Goal: Task Accomplishment & Management: Manage account settings

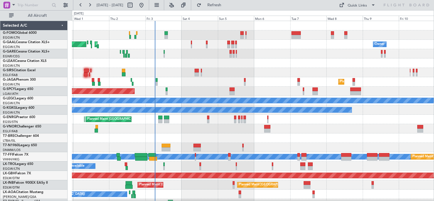
click at [195, 62] on div "Planned Maint Dusseldorf AOG Maint [GEOGRAPHIC_DATA] Owner Owner No Crew A/C Un…" at bounding box center [253, 180] width 362 height 319
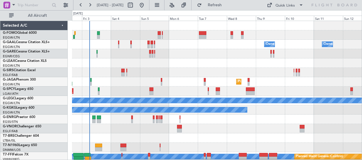
click at [172, 76] on div at bounding box center [216, 72] width 289 height 9
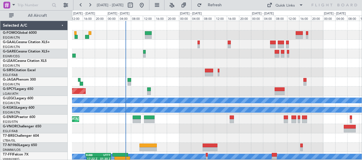
click at [166, 62] on div at bounding box center [216, 63] width 289 height 9
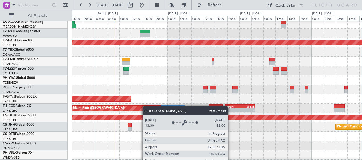
scroll to position [179, 0]
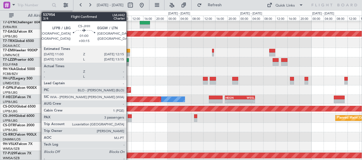
click at [129, 116] on div at bounding box center [130, 117] width 4 height 4
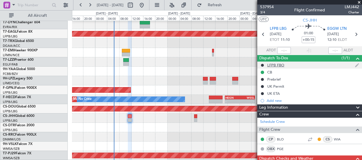
scroll to position [0, 0]
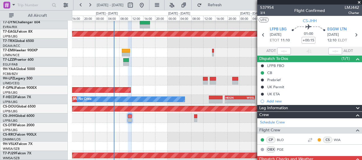
click at [358, 2] on span at bounding box center [359, 2] width 6 height 5
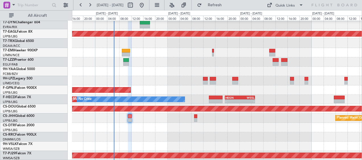
type input "0"
click at [151, 65] on div at bounding box center [216, 61] width 289 height 9
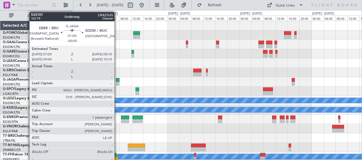
click at [117, 80] on div at bounding box center [118, 80] width 4 height 4
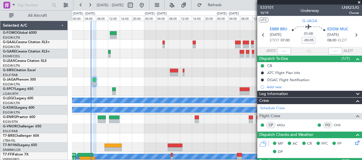
click at [359, 2] on span at bounding box center [359, 2] width 6 height 5
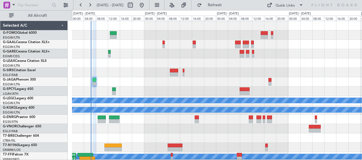
type input "0"
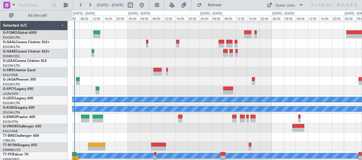
scroll to position [1, 0]
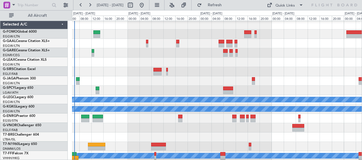
click at [275, 60] on div at bounding box center [216, 62] width 289 height 9
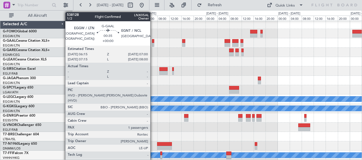
click at [153, 41] on div at bounding box center [153, 41] width 2 height 4
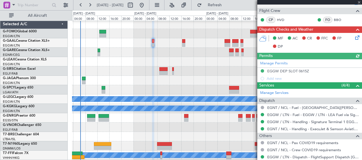
scroll to position [142, 0]
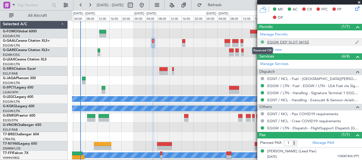
click at [262, 42] on button at bounding box center [261, 41] width 3 height 3
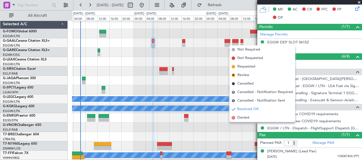
click at [207, 73] on div at bounding box center [216, 71] width 289 height 9
click at [214, 70] on div at bounding box center [216, 71] width 289 height 9
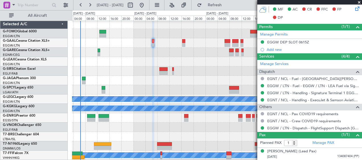
click at [181, 41] on div at bounding box center [216, 42] width 289 height 9
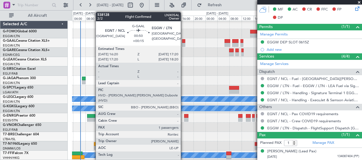
click at [183, 41] on div at bounding box center [183, 41] width 3 height 4
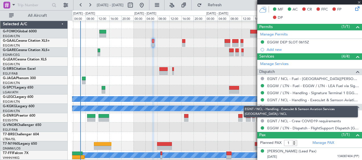
type input "+00:15"
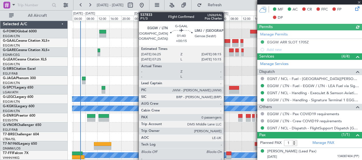
click at [226, 40] on div at bounding box center [227, 41] width 6 height 4
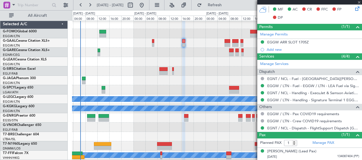
type input "0"
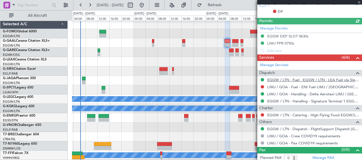
scroll to position [164, 0]
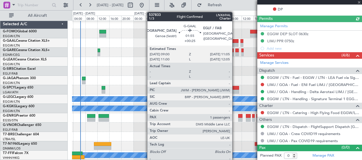
click at [235, 40] on div at bounding box center [235, 41] width 6 height 4
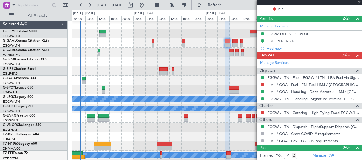
type input "+00:25"
type input "1"
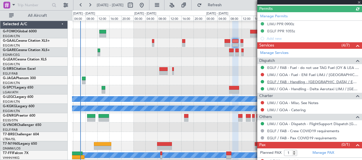
scroll to position [164, 0]
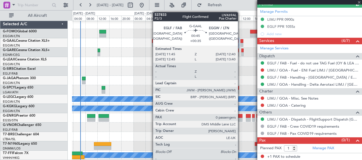
click at [240, 40] on div at bounding box center [241, 41] width 3 height 4
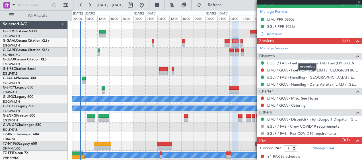
type input "+00:35"
type input "0"
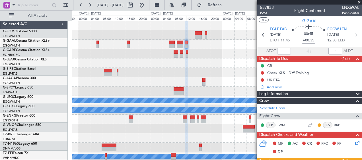
scroll to position [0, 0]
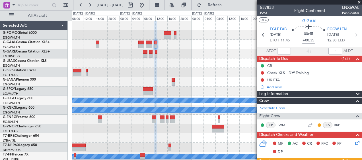
click at [133, 74] on div at bounding box center [216, 72] width 289 height 9
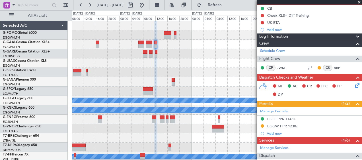
scroll to position [85, 0]
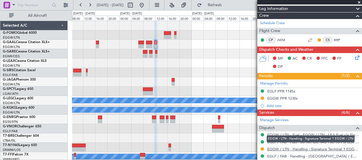
click at [280, 148] on link "EGGW / LTN - Handling - Signature Terminal 1 EGGW / LTN" at bounding box center [313, 149] width 92 height 5
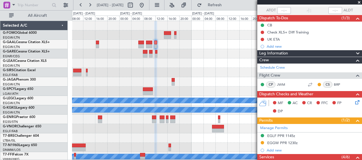
scroll to position [8, 0]
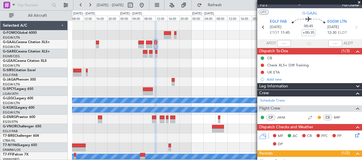
click at [359, 1] on span at bounding box center [359, 2] width 6 height 5
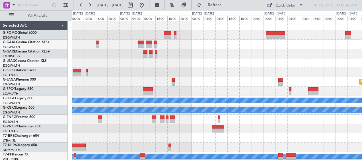
scroll to position [0, 0]
click at [173, 62] on div at bounding box center [216, 63] width 289 height 9
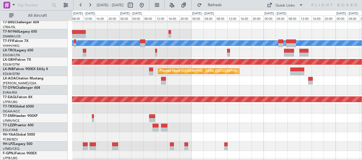
scroll to position [171, 0]
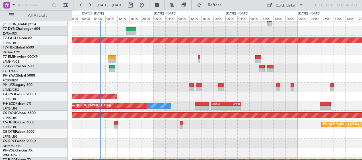
click at [242, 84] on div at bounding box center [216, 87] width 289 height 9
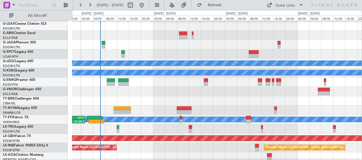
scroll to position [0, 0]
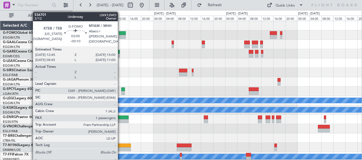
click at [120, 35] on div at bounding box center [122, 37] width 7 height 4
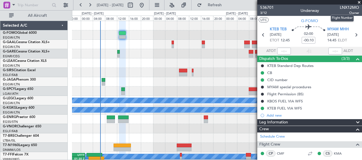
click at [343, 8] on span "LNX12MO" at bounding box center [348, 8] width 19 height 6
drag, startPoint x: 343, startPoint y: 8, endPoint x: 322, endPoint y: 9, distance: 20.8
click at [322, 9] on div "536701 3/12 Underway LNX12MO Owner" at bounding box center [309, 10] width 105 height 11
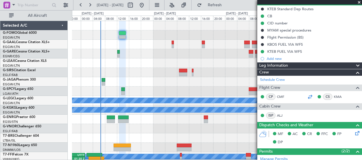
scroll to position [85, 0]
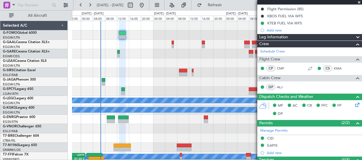
click at [273, 105] on button at bounding box center [274, 105] width 3 height 3
click at [280, 105] on span "MF" at bounding box center [279, 106] width 5 height 6
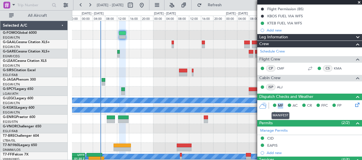
click at [280, 105] on span "MF" at bounding box center [279, 106] width 5 height 6
click at [275, 105] on button at bounding box center [274, 105] width 3 height 3
click at [295, 113] on div "MF AC CR FFC FP DP" at bounding box center [312, 110] width 84 height 17
click at [354, 103] on icon at bounding box center [356, 104] width 5 height 5
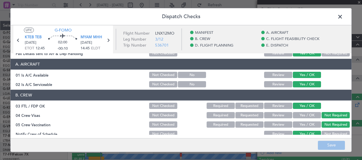
scroll to position [0, 0]
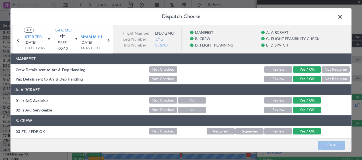
drag, startPoint x: 13, startPoint y: 70, endPoint x: 89, endPoint y: 72, distance: 76.5
click at [89, 72] on div "Crew Details sent to Arr & Dep Handling" at bounding box center [80, 70] width 138 height 6
click at [164, 69] on button "Not Checked" at bounding box center [163, 70] width 28 height 6
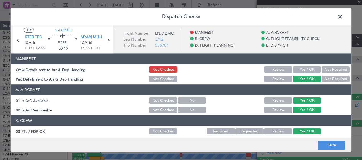
click at [165, 80] on button "Not Checked" at bounding box center [163, 79] width 28 height 6
click at [299, 67] on button "Yes / OK" at bounding box center [307, 70] width 28 height 6
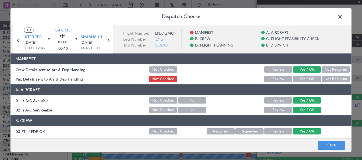
click at [297, 79] on button "Yes / OK" at bounding box center [307, 79] width 28 height 6
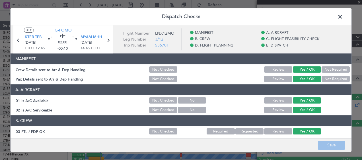
click at [343, 16] on span at bounding box center [343, 18] width 0 height 11
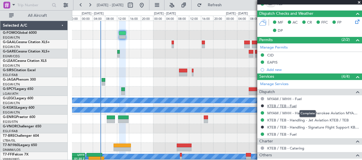
scroll to position [171, 0]
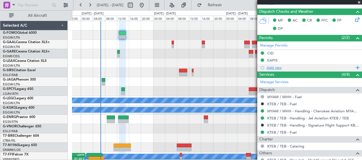
click at [273, 69] on div "Add new" at bounding box center [309, 67] width 87 height 5
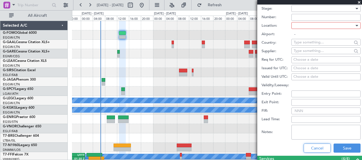
drag, startPoint x: 309, startPoint y: 150, endPoint x: 309, endPoint y: 143, distance: 7.1
click at [309, 150] on button "Cancel" at bounding box center [316, 148] width 27 height 9
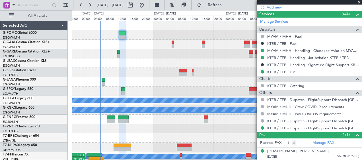
scroll to position [146, 0]
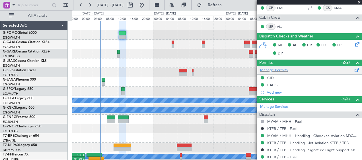
click at [353, 70] on span at bounding box center [356, 69] width 7 height 4
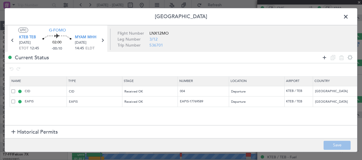
click at [326, 57] on icon at bounding box center [324, 57] width 7 height 7
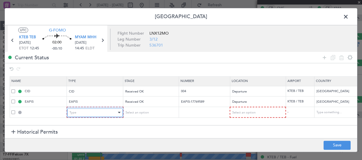
click at [81, 112] on div "Type" at bounding box center [92, 113] width 47 height 9
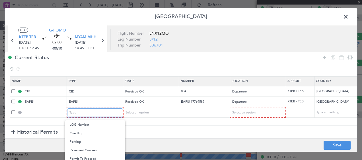
scroll to position [143, 0]
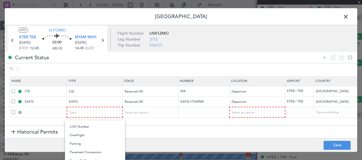
click at [84, 113] on div at bounding box center [181, 80] width 362 height 160
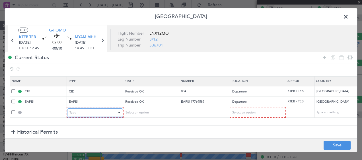
click at [84, 112] on div "Type" at bounding box center [92, 113] width 47 height 9
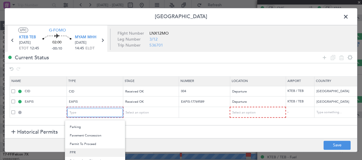
scroll to position [171, 0]
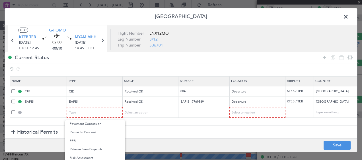
click at [148, 136] on div at bounding box center [181, 80] width 362 height 160
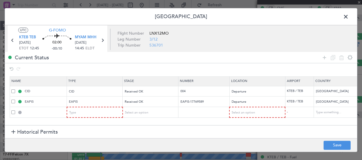
click at [150, 117] on mat-form-field "Select an option" at bounding box center [150, 112] width 55 height 10
click at [150, 110] on div "Select an option" at bounding box center [148, 113] width 47 height 9
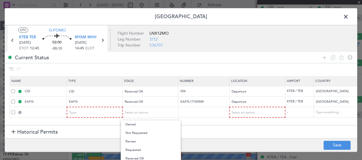
click at [234, 138] on div at bounding box center [181, 80] width 362 height 160
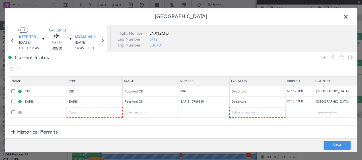
click at [348, 16] on span at bounding box center [348, 18] width 0 height 11
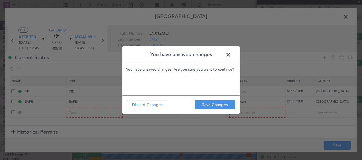
click at [231, 53] on span at bounding box center [231, 56] width 0 height 11
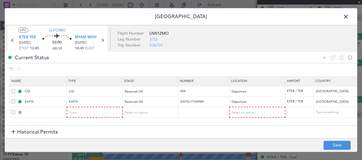
click at [348, 17] on span at bounding box center [348, 18] width 0 height 11
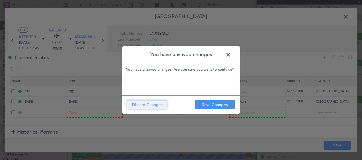
click at [163, 101] on button "Discard Changes" at bounding box center [147, 104] width 40 height 9
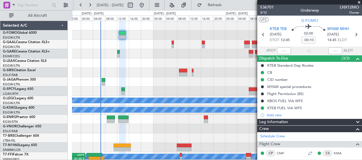
scroll to position [0, 0]
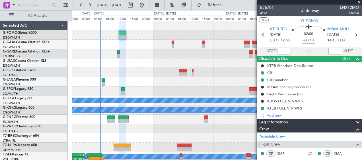
click at [359, 1] on span at bounding box center [359, 2] width 6 height 5
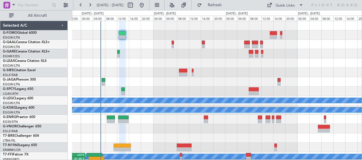
type input "0"
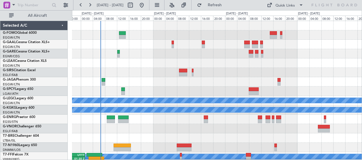
click at [147, 69] on div at bounding box center [216, 72] width 289 height 9
click at [231, 2] on fb-refresh-button "Refresh" at bounding box center [211, 5] width 40 height 10
click at [227, 4] on span "Refresh" at bounding box center [215, 5] width 24 height 4
click at [126, 59] on div at bounding box center [216, 63] width 289 height 9
click at [138, 65] on div at bounding box center [216, 63] width 289 height 9
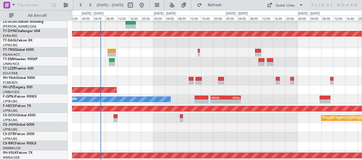
scroll to position [179, 0]
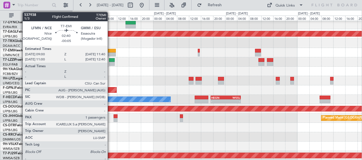
click at [111, 51] on div at bounding box center [111, 51] width 8 height 4
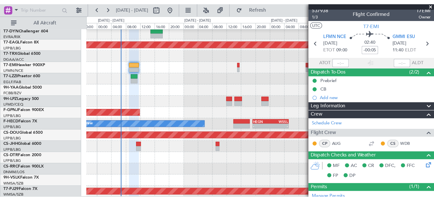
scroll to position [0, 0]
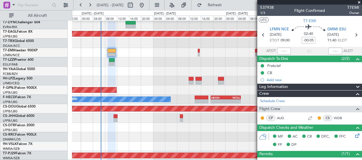
click at [357, 3] on span at bounding box center [359, 2] width 6 height 5
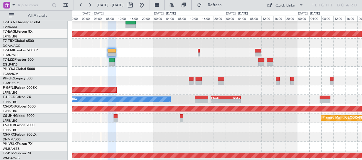
type input "0"
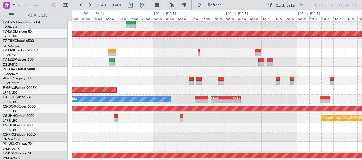
click at [153, 132] on div at bounding box center [216, 136] width 289 height 9
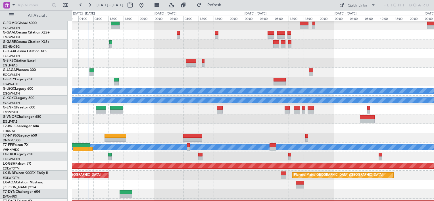
scroll to position [10, 0]
click at [217, 178] on div "Planned Maint [GEOGRAPHIC_DATA] ([GEOGRAPHIC_DATA]) Planned Maint [GEOGRAPHIC_D…" at bounding box center [253, 175] width 362 height 9
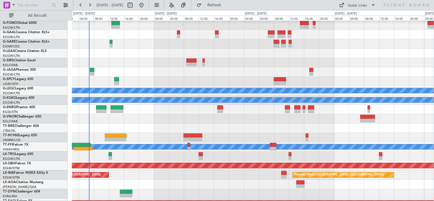
scroll to position [0, 0]
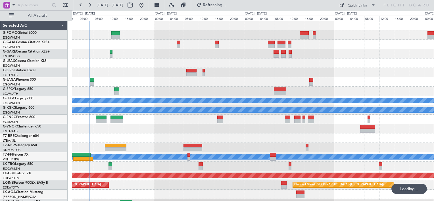
click at [170, 55] on div at bounding box center [253, 53] width 362 height 9
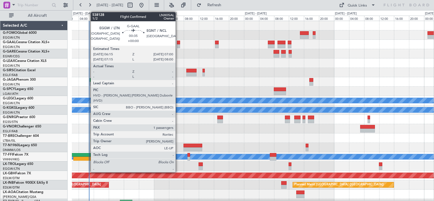
click at [178, 42] on div at bounding box center [178, 43] width 3 height 4
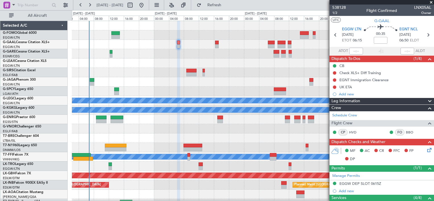
click at [431, 1] on span at bounding box center [432, 2] width 6 height 5
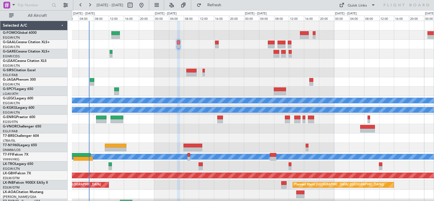
type input "0"
click at [165, 55] on div at bounding box center [253, 53] width 362 height 9
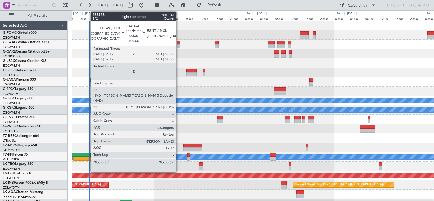
click at [179, 42] on div at bounding box center [178, 43] width 3 height 4
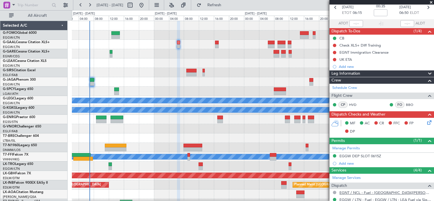
scroll to position [57, 0]
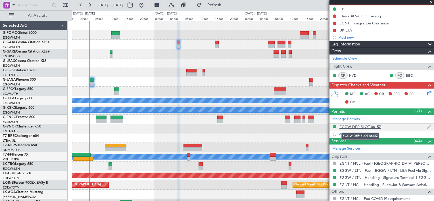
drag, startPoint x: 384, startPoint y: 126, endPoint x: 370, endPoint y: 126, distance: 13.9
click at [370, 126] on div "EGGW DEP SLOT 0615Z" at bounding box center [382, 127] width 105 height 7
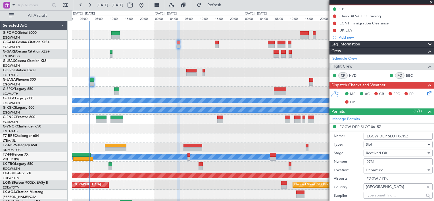
click at [246, 67] on div at bounding box center [253, 63] width 362 height 9
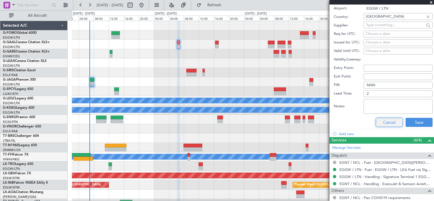
click at [383, 124] on button "Cancel" at bounding box center [389, 122] width 27 height 9
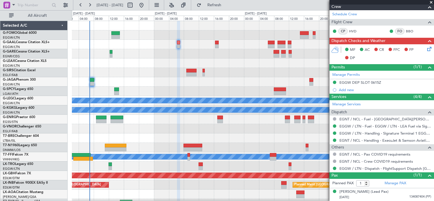
scroll to position [100, 0]
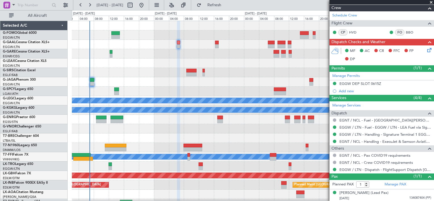
click at [262, 138] on div at bounding box center [253, 138] width 362 height 9
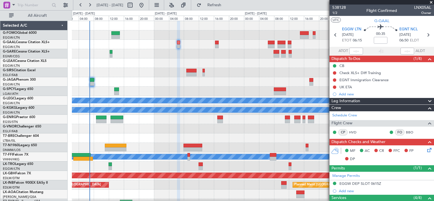
click at [246, 82] on div at bounding box center [253, 81] width 362 height 9
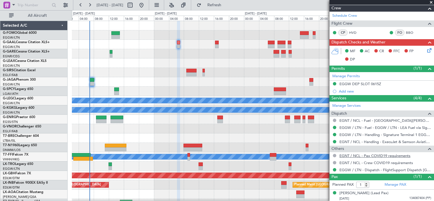
scroll to position [100, 0]
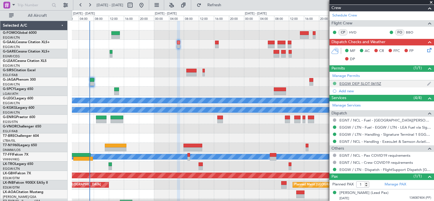
click at [335, 82] on button at bounding box center [334, 83] width 3 height 3
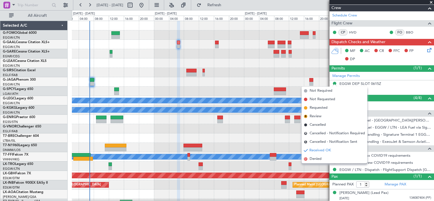
click at [262, 63] on div at bounding box center [253, 63] width 362 height 9
click at [300, 67] on div at bounding box center [253, 63] width 362 height 9
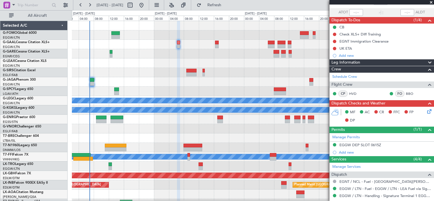
scroll to position [0, 0]
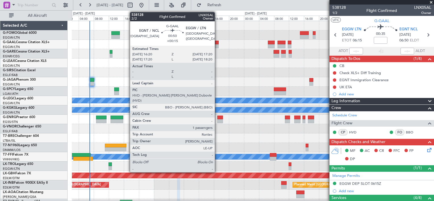
click at [217, 43] on div at bounding box center [217, 43] width 4 height 4
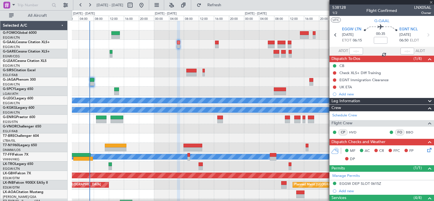
type input "+00:15"
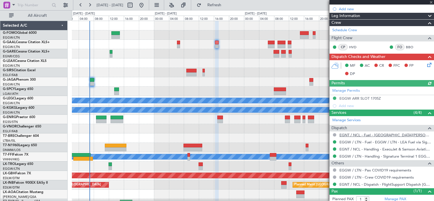
scroll to position [100, 0]
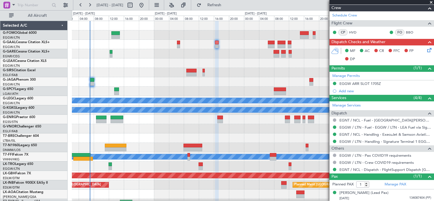
click at [229, 60] on div at bounding box center [253, 63] width 362 height 9
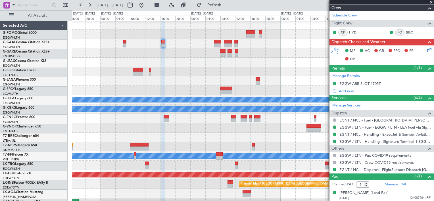
scroll to position [1, 0]
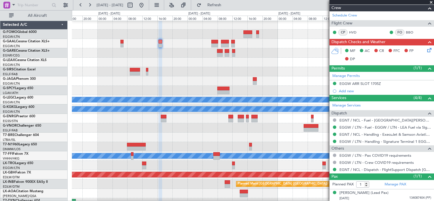
click at [113, 82] on div "Planned Maint [GEOGRAPHIC_DATA] ([GEOGRAPHIC_DATA])" at bounding box center [253, 80] width 362 height 9
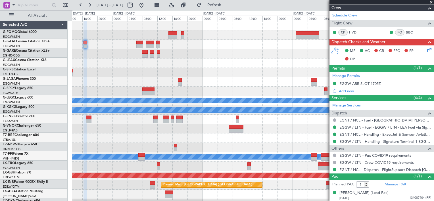
scroll to position [0, 0]
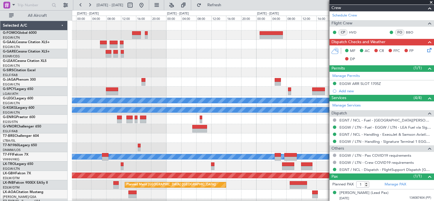
click at [215, 146] on div at bounding box center [253, 147] width 362 height 9
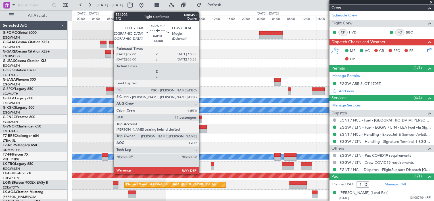
click at [202, 127] on div at bounding box center [199, 127] width 15 height 4
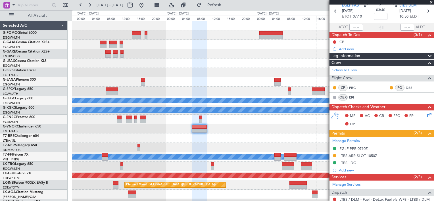
scroll to position [57, 0]
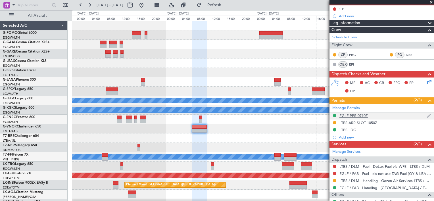
click at [361, 114] on div "EGLF PPR 0710Z" at bounding box center [354, 115] width 28 height 5
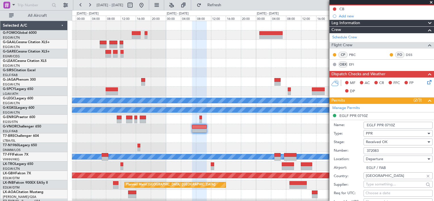
click at [387, 124] on input "EGLF PPR 0710Z" at bounding box center [398, 125] width 69 height 7
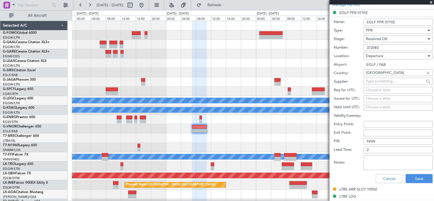
scroll to position [171, 0]
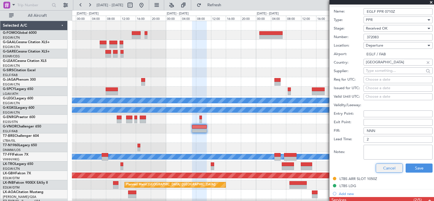
click at [393, 166] on button "Cancel" at bounding box center [389, 168] width 27 height 9
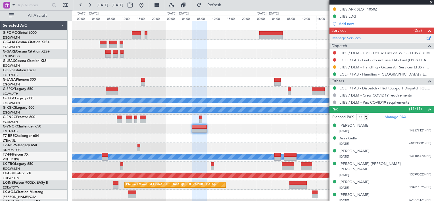
scroll to position [85, 0]
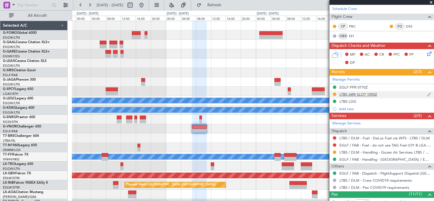
click at [376, 94] on div "LTBS ARR SLOT 1050Z" at bounding box center [359, 94] width 38 height 5
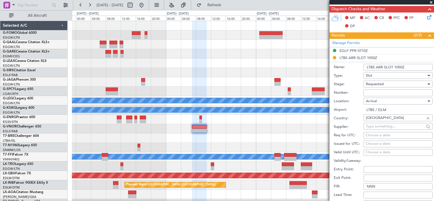
scroll to position [171, 0]
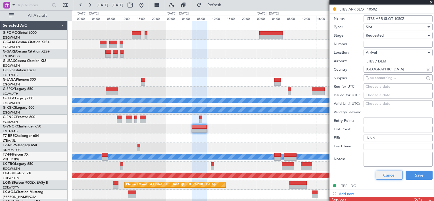
click at [394, 173] on button "Cancel" at bounding box center [389, 175] width 27 height 9
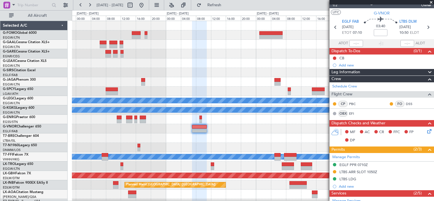
scroll to position [0, 0]
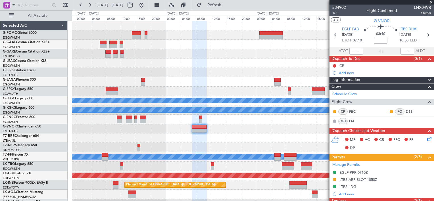
click at [430, 3] on span at bounding box center [432, 2] width 6 height 5
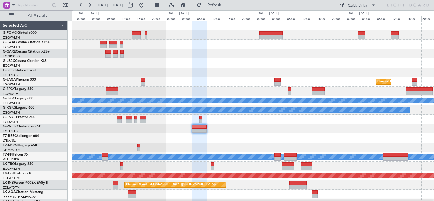
type input "0"
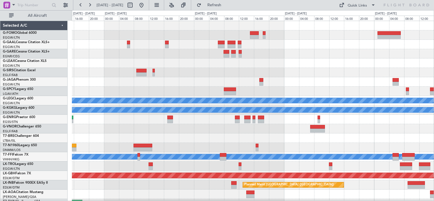
click at [292, 74] on div "Planned Maint [GEOGRAPHIC_DATA] ([GEOGRAPHIC_DATA]) Planned Maint [GEOGRAPHIC_D…" at bounding box center [253, 180] width 362 height 319
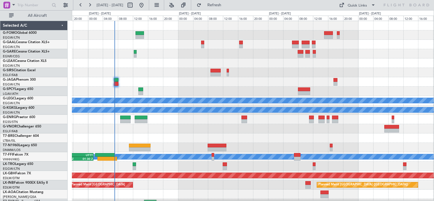
click at [245, 92] on div "Planned Maint [GEOGRAPHIC_DATA] A/C Unavailable [GEOGRAPHIC_DATA] ([GEOGRAPHIC_…" at bounding box center [253, 180] width 362 height 319
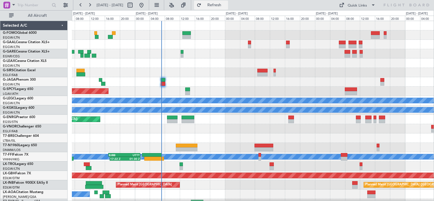
click at [220, 6] on button "Refresh" at bounding box center [211, 5] width 34 height 9
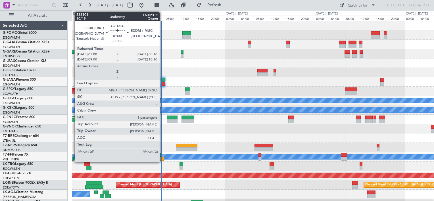
click at [162, 81] on div at bounding box center [163, 80] width 5 height 4
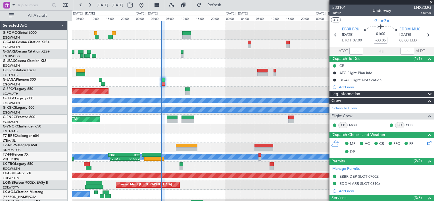
click at [431, 3] on span at bounding box center [432, 2] width 6 height 5
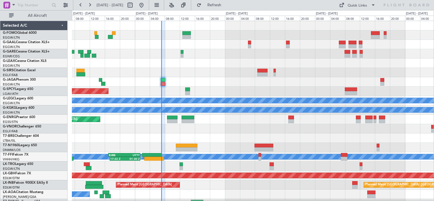
type input "0"
click at [222, 67] on div at bounding box center [253, 63] width 362 height 9
click at [208, 64] on div at bounding box center [253, 63] width 362 height 9
click at [244, 76] on div at bounding box center [253, 72] width 362 height 9
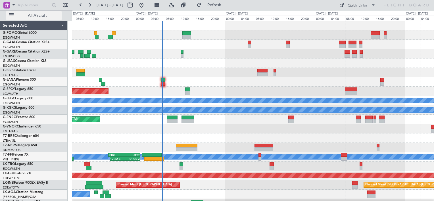
click at [45, 18] on span "All Aircraft" at bounding box center [37, 16] width 45 height 4
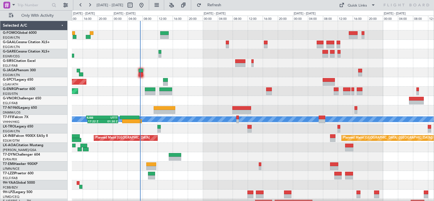
click at [200, 73] on div at bounding box center [253, 72] width 362 height 9
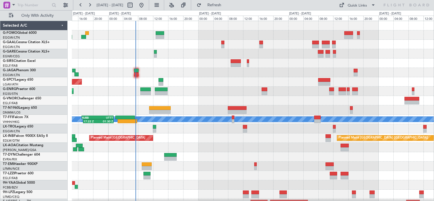
click at [180, 69] on div at bounding box center [253, 72] width 362 height 9
click at [179, 169] on div at bounding box center [253, 166] width 362 height 9
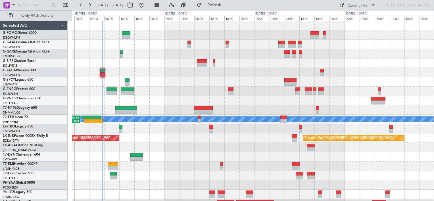
click at [168, 90] on div "Planned Maint Bremen Planned Maint London (Stansted) MEL MEL 17:22 Z 01:30 Z RJ…" at bounding box center [253, 119] width 362 height 197
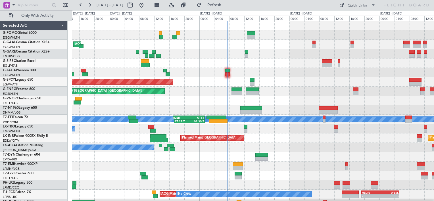
click at [306, 77] on div "AOG Maint Dusseldorf Planned Maint Dusseldorf Planned Maint Bremen Planned Main…" at bounding box center [253, 115] width 362 height 188
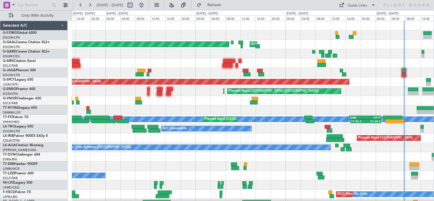
click at [284, 72] on div "AOG Maint Dusseldorf Planned Maint Dusseldorf Planned Maint London (Luton) Plan…" at bounding box center [253, 115] width 362 height 188
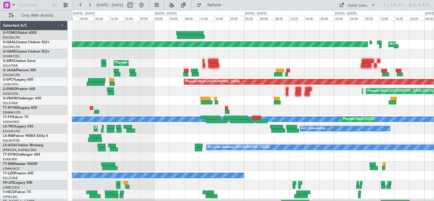
click at [273, 65] on div "AOG Maint Dusseldorf Planned Maint Dusseldorf Planned Maint London (Luton) Plan…" at bounding box center [253, 115] width 362 height 188
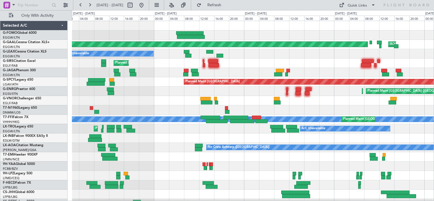
click at [244, 55] on div "A/C Unavailable" at bounding box center [253, 53] width 362 height 9
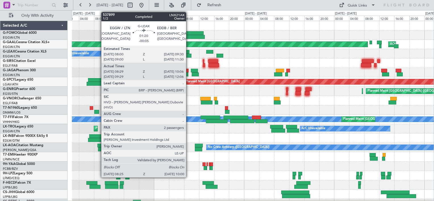
click at [189, 55] on div at bounding box center [188, 56] width 6 height 4
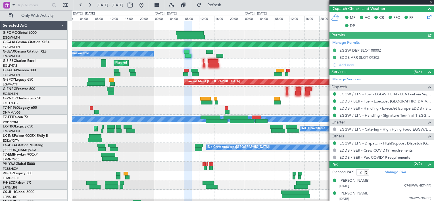
scroll to position [127, 0]
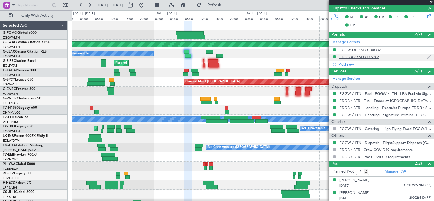
click at [361, 56] on div "EDDB ARR SLOT 0930Z" at bounding box center [360, 57] width 40 height 5
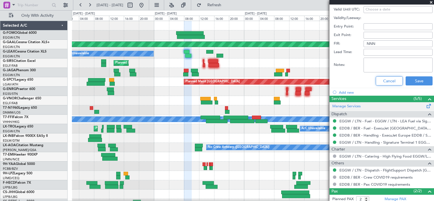
drag, startPoint x: 388, startPoint y: 80, endPoint x: 378, endPoint y: 81, distance: 10.3
click at [387, 80] on button "Cancel" at bounding box center [389, 80] width 27 height 9
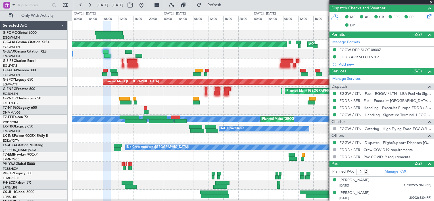
click at [188, 71] on div "Planned Maint Dusseldorf AOG Maint Dusseldorf A/C Unavailable Planned Maint Lon…" at bounding box center [253, 115] width 362 height 188
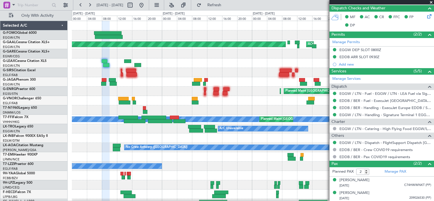
click at [163, 65] on div "A/C Unavailable" at bounding box center [253, 63] width 362 height 9
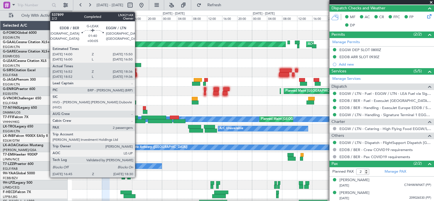
click at [138, 67] on div at bounding box center [137, 65] width 7 height 4
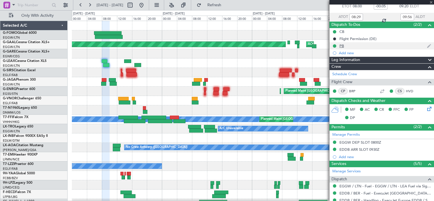
scroll to position [0, 0]
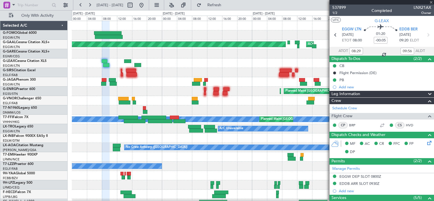
type input "+00:05"
type input "16:52"
type input "18:26"
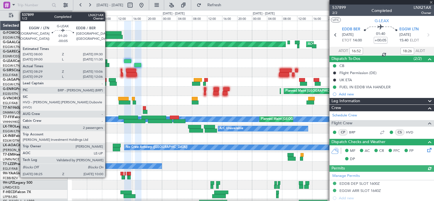
click at [108, 66] on div at bounding box center [106, 65] width 6 height 4
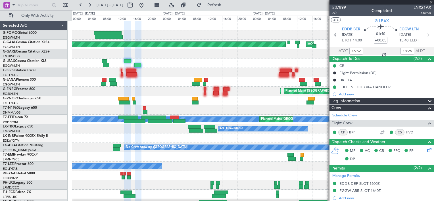
type input "-00:05"
type input "08:29"
type input "09:56"
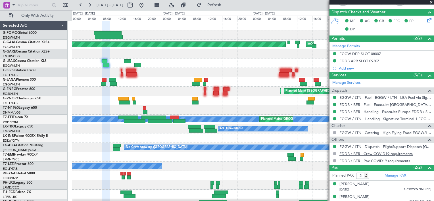
scroll to position [127, 0]
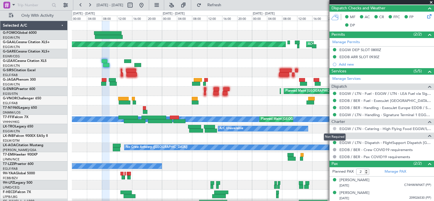
click at [334, 127] on button at bounding box center [334, 128] width 3 height 3
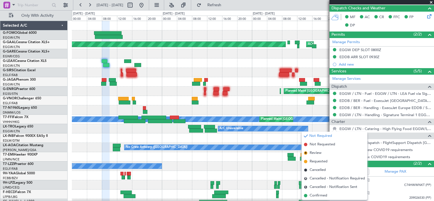
click at [254, 92] on div "Planned Maint London (Stansted) Planned Maint London (Stansted)" at bounding box center [253, 91] width 362 height 9
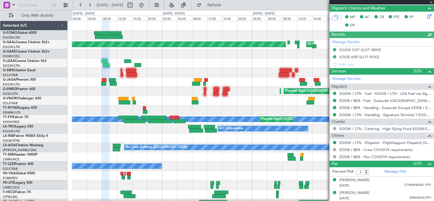
click at [431, 2] on div at bounding box center [382, 2] width 105 height 5
click at [432, 1] on span at bounding box center [432, 2] width 6 height 5
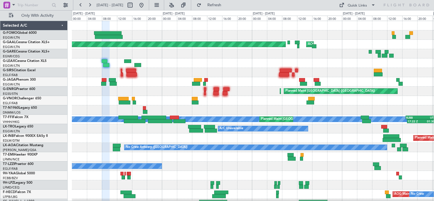
type input "0"
